Goal: Find specific page/section: Find specific page/section

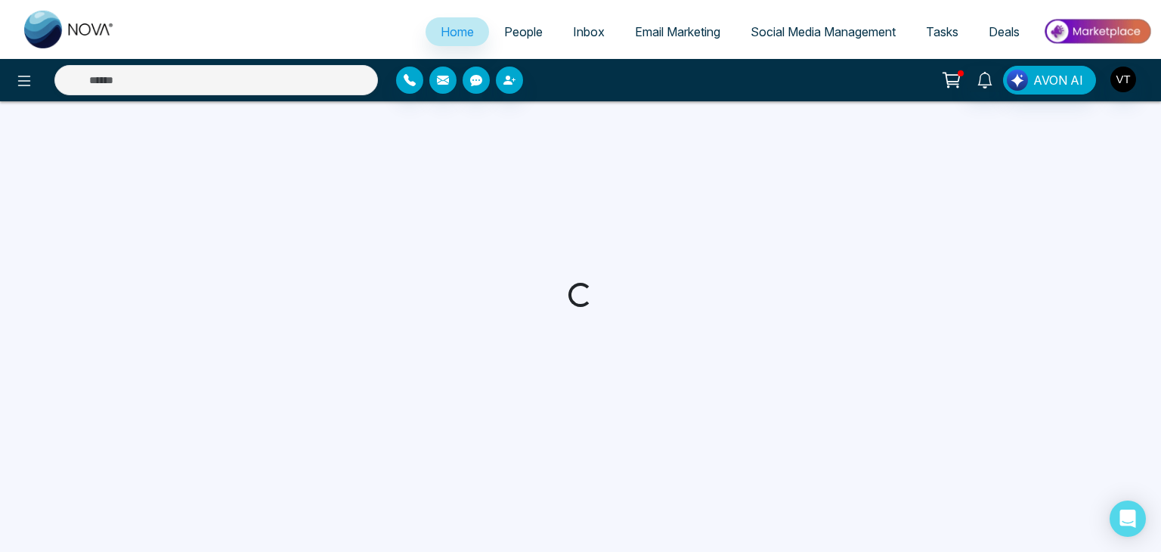
click at [513, 33] on span "People" at bounding box center [523, 31] width 39 height 15
select select "*"
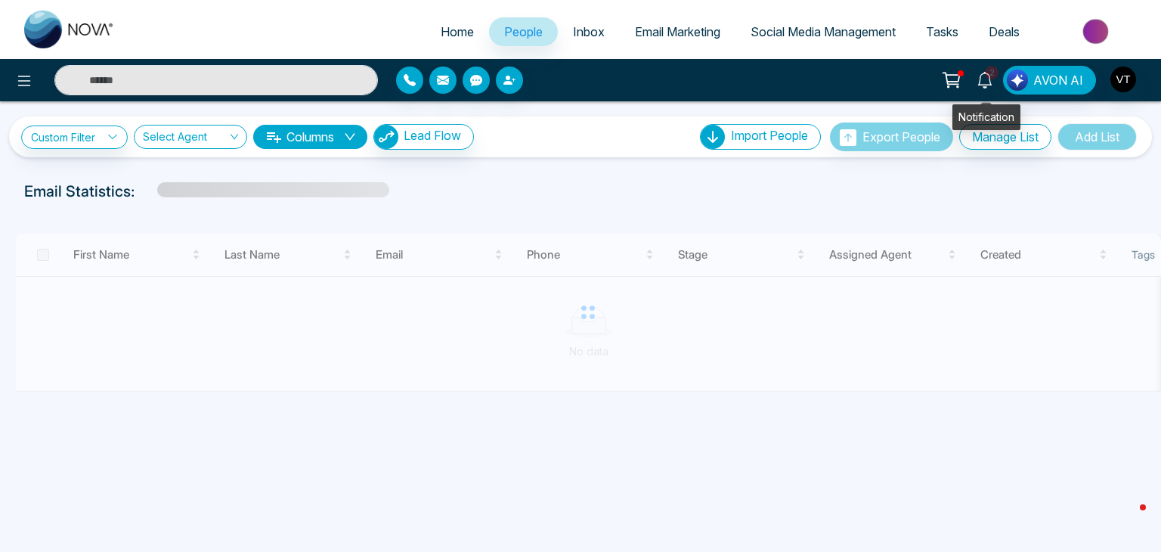
click at [985, 82] on icon at bounding box center [985, 80] width 17 height 17
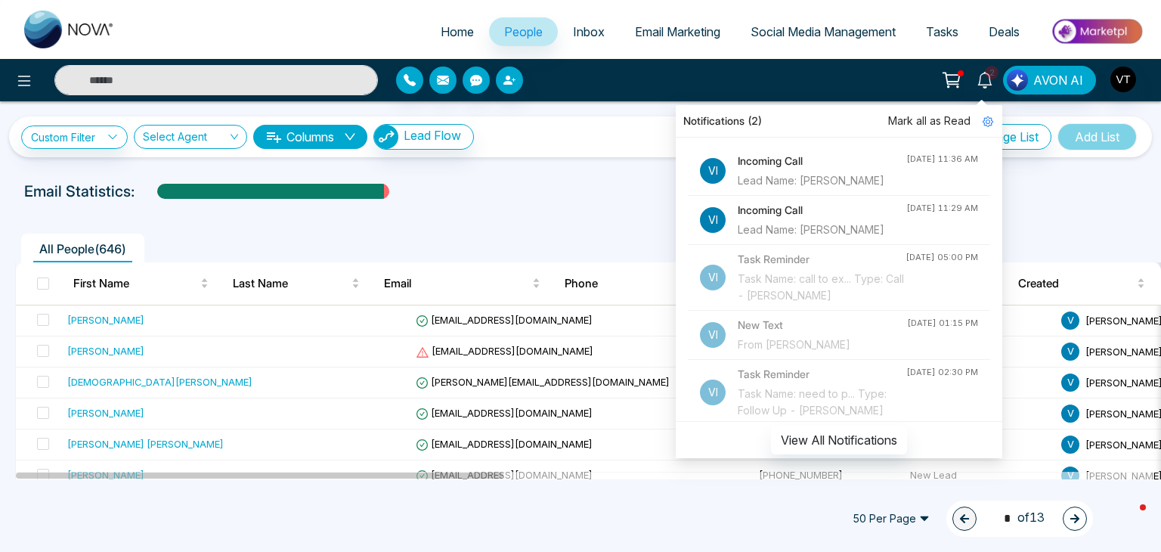
click at [777, 235] on div "Lead Name: [PERSON_NAME]" at bounding box center [822, 229] width 169 height 17
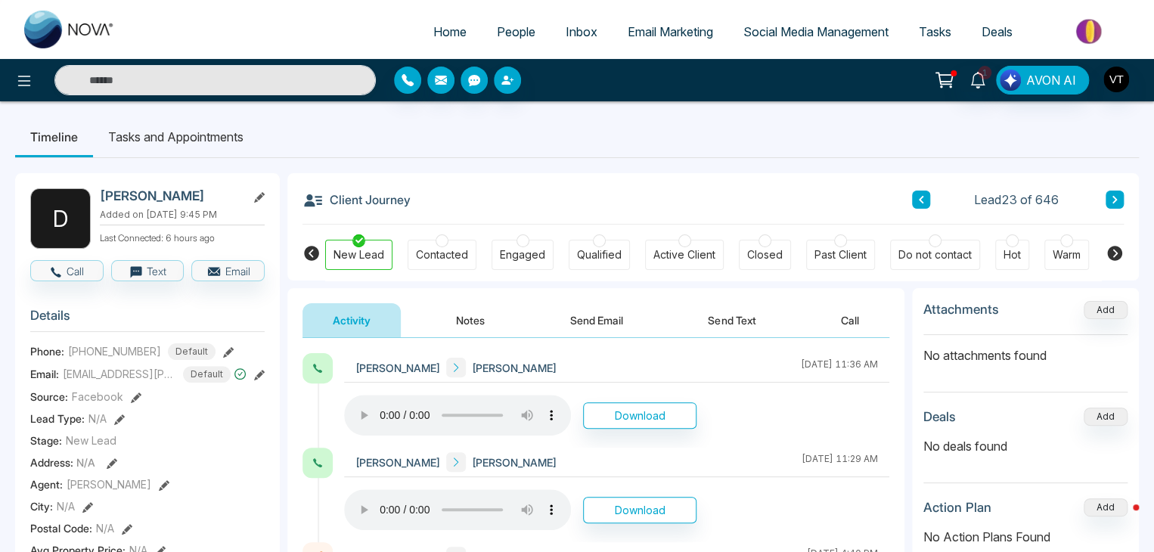
click at [312, 505] on div "[PERSON_NAME] [PERSON_NAME] [DATE] 11:29 AM Download" at bounding box center [595, 495] width 587 height 94
click at [262, 373] on icon at bounding box center [259, 375] width 11 height 11
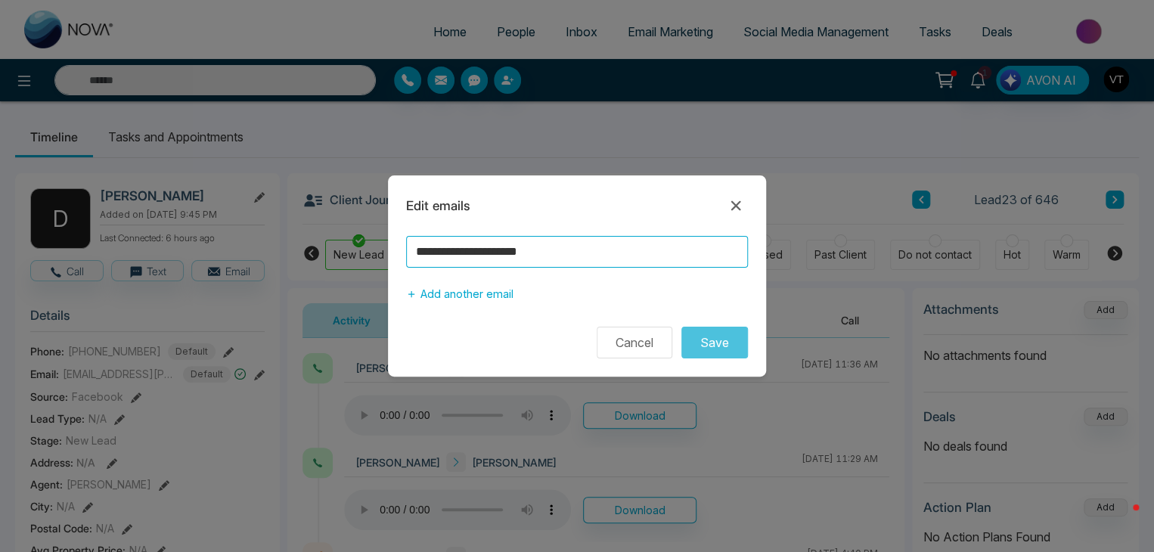
drag, startPoint x: 580, startPoint y: 252, endPoint x: 404, endPoint y: 246, distance: 176.2
click at [404, 246] on div "**********" at bounding box center [577, 272] width 378 height 73
